Goal: Find specific page/section: Find specific page/section

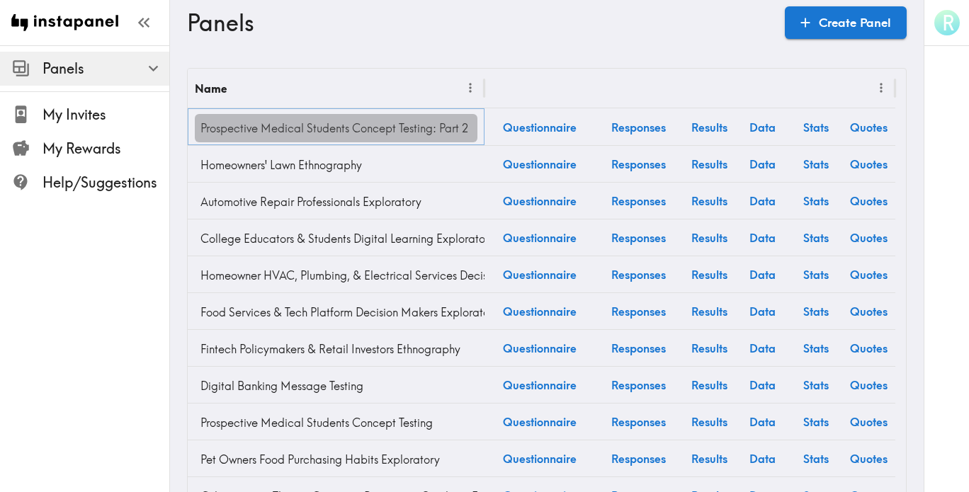
click at [308, 133] on link "Prospective Medical Students Concept Testing: Part 2" at bounding box center [336, 128] width 283 height 28
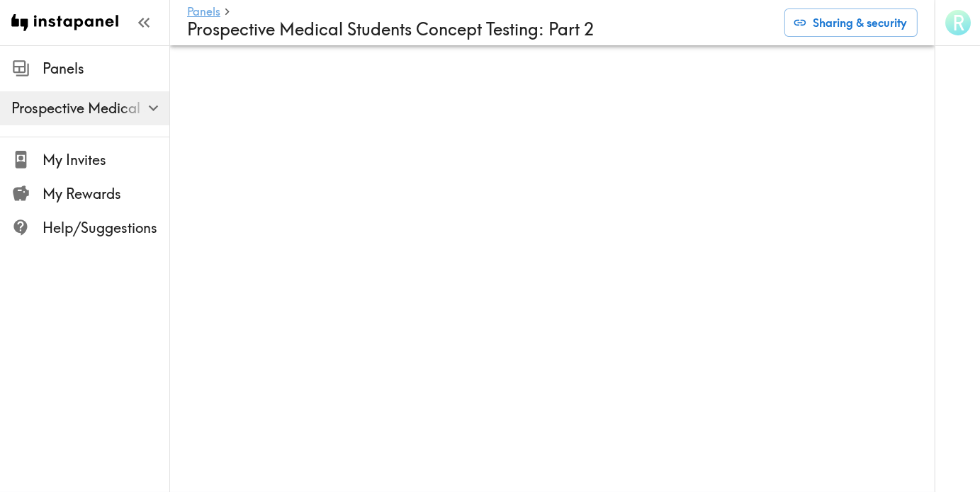
click at [198, 9] on link "Panels" at bounding box center [203, 12] width 33 height 13
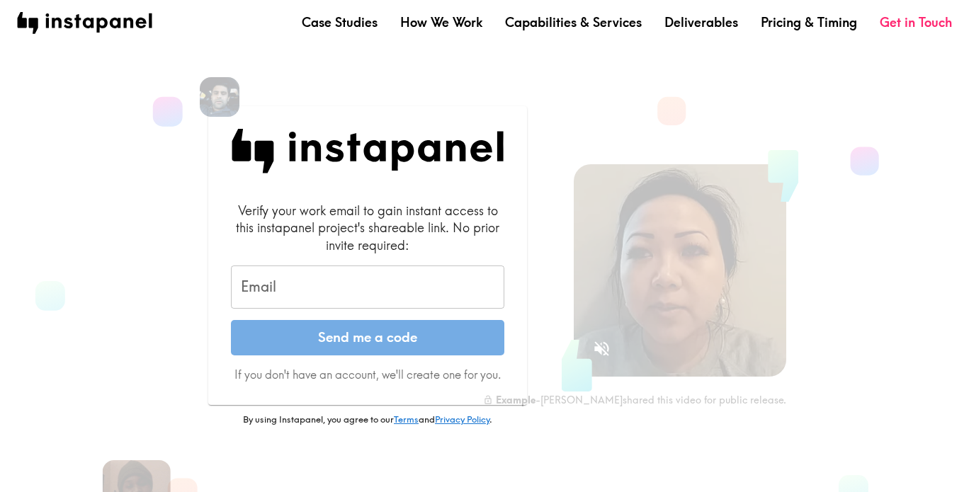
click at [291, 284] on input "Email" at bounding box center [367, 288] width 273 height 44
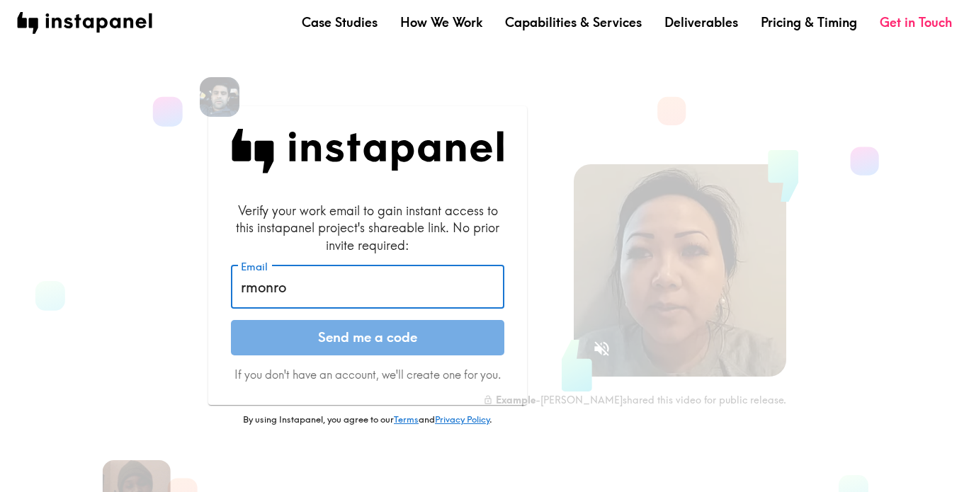
type input "rmonroe@vsapartners.com"
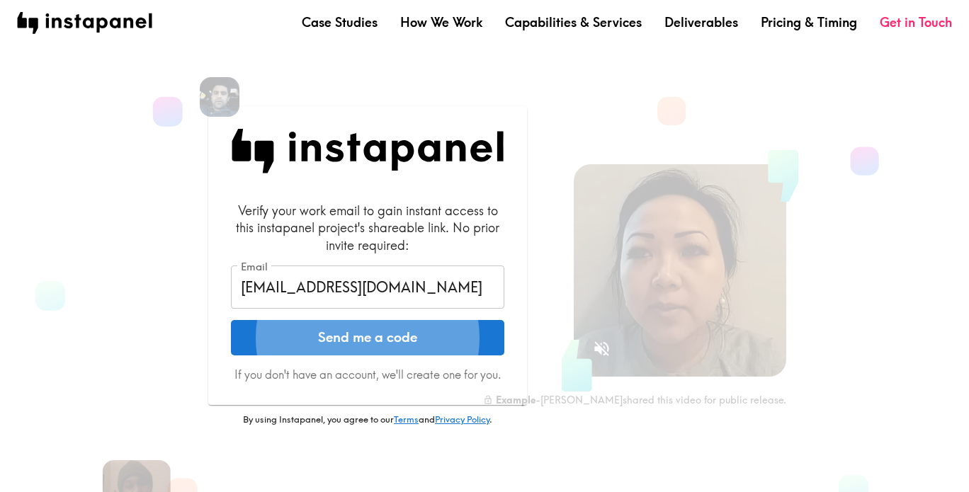
click at [431, 341] on button "Send me a code" at bounding box center [367, 337] width 273 height 35
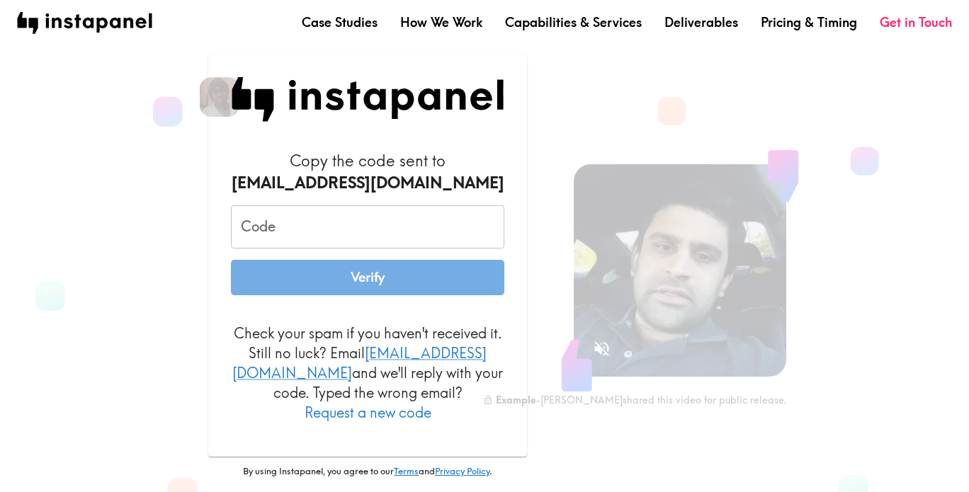
click at [405, 243] on input "Code" at bounding box center [367, 227] width 273 height 44
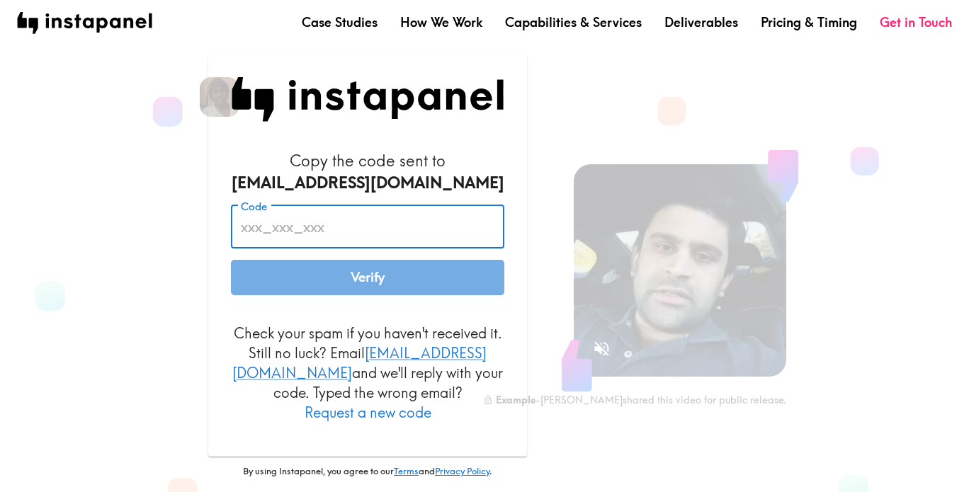
paste input "pHr_pDN_KQi"
type input "pHr_pDN_KQi"
click at [231, 260] on button "Verify" at bounding box center [367, 277] width 273 height 35
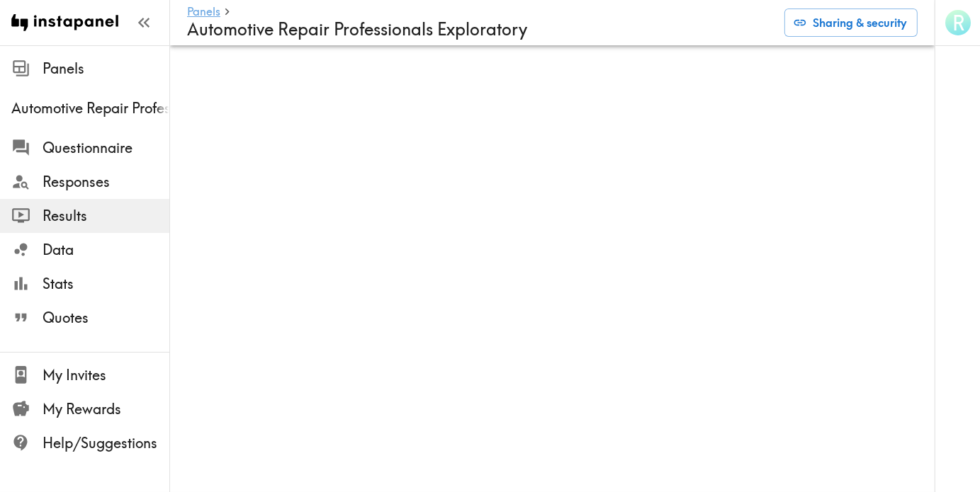
click at [198, 18] on link "Panels" at bounding box center [203, 12] width 33 height 13
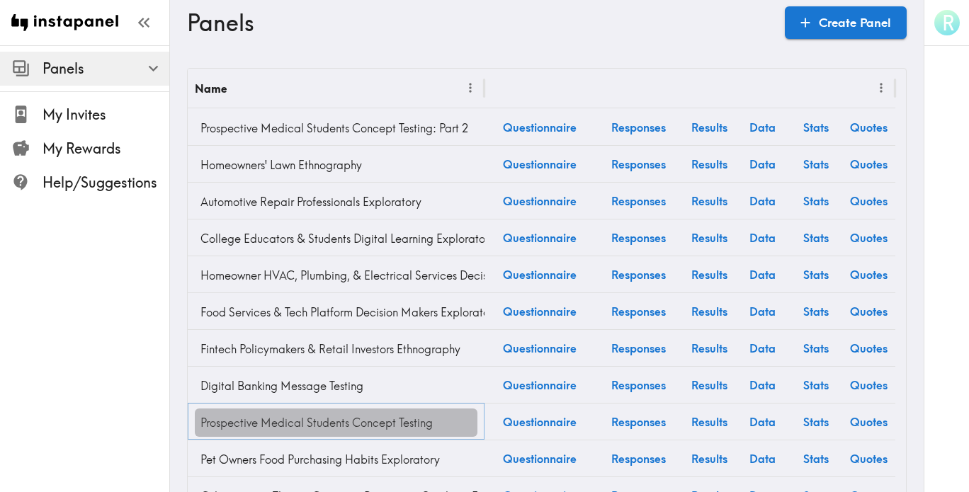
click at [354, 426] on link "Prospective Medical Students Concept Testing" at bounding box center [336, 423] width 283 height 28
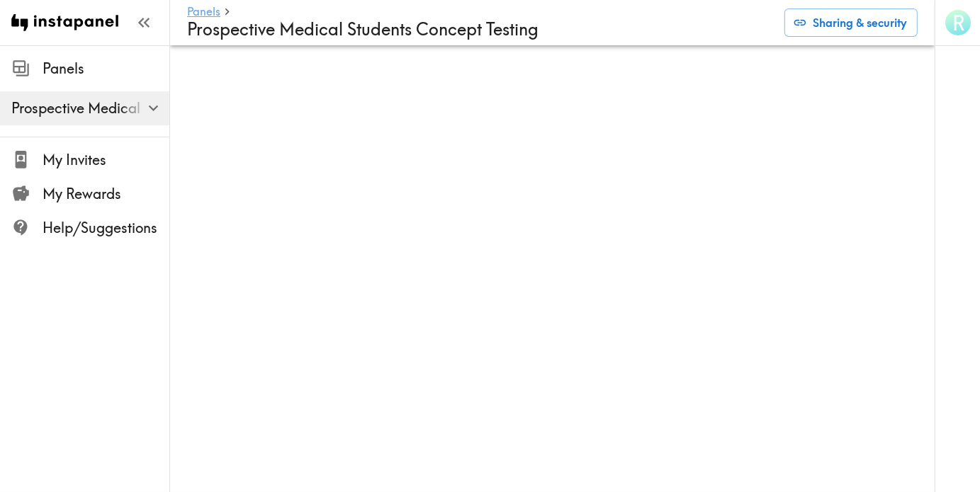
click at [210, 11] on link "Panels" at bounding box center [203, 12] width 33 height 13
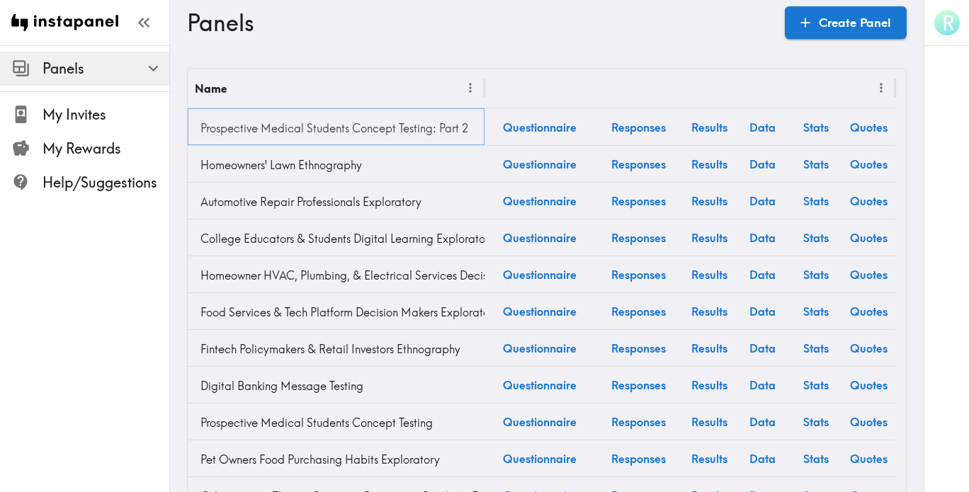
click at [380, 125] on link "Prospective Medical Students Concept Testing: Part 2" at bounding box center [336, 128] width 283 height 28
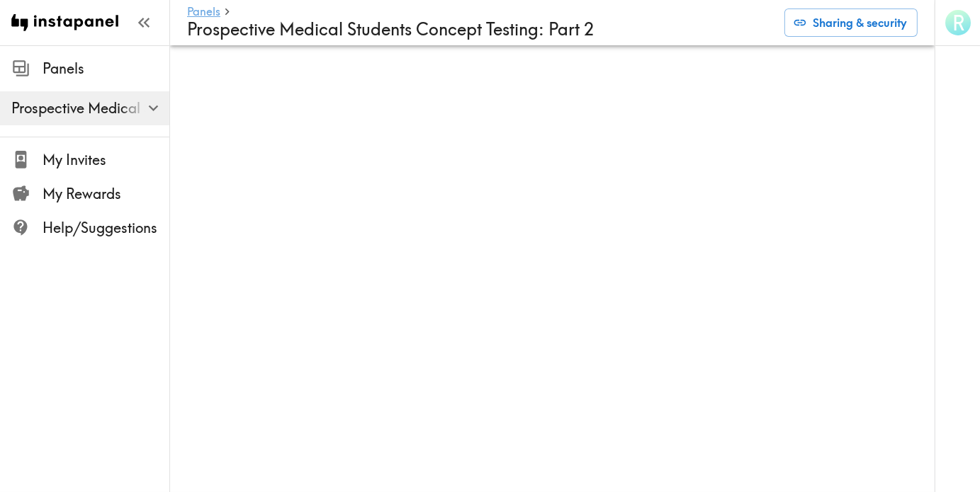
click at [194, 8] on link "Panels" at bounding box center [203, 12] width 33 height 13
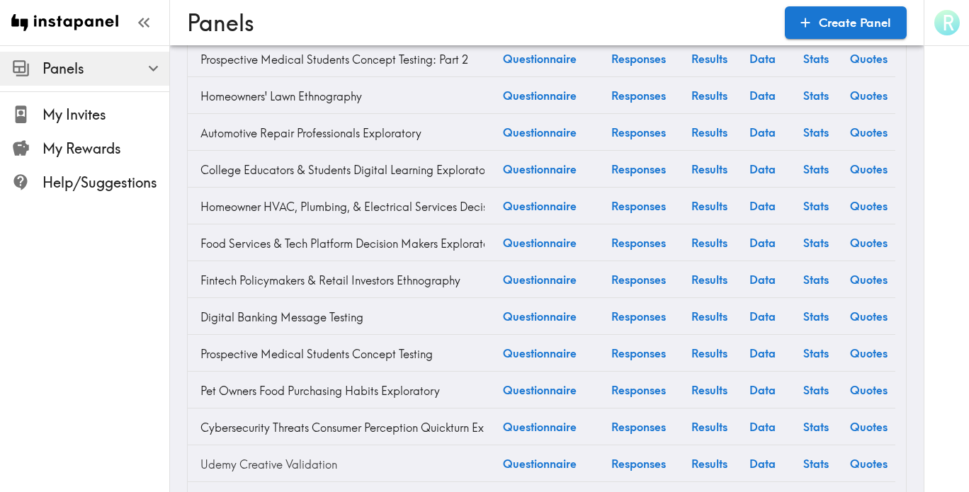
scroll to position [142, 0]
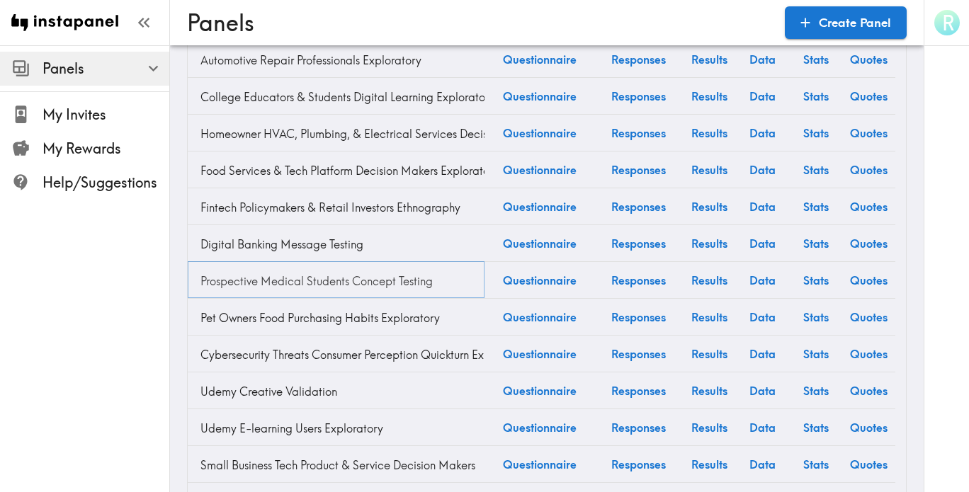
click at [394, 277] on link "Prospective Medical Students Concept Testing" at bounding box center [336, 281] width 283 height 28
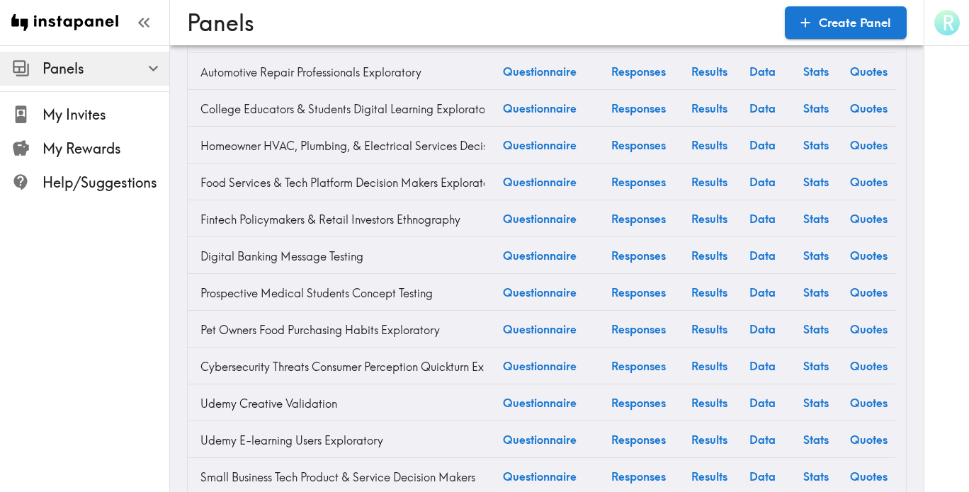
scroll to position [142, 0]
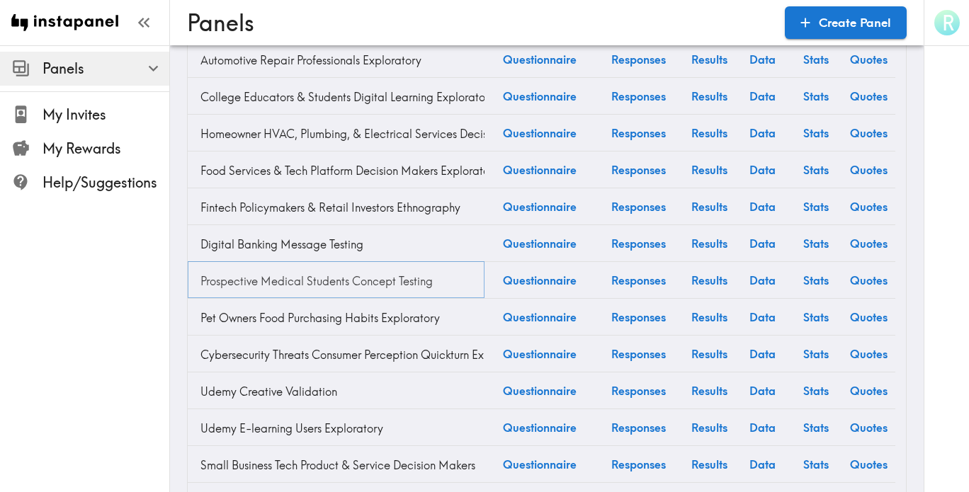
click at [338, 280] on link "Prospective Medical Students Concept Testing" at bounding box center [336, 281] width 283 height 28
